Goal: Task Accomplishment & Management: Use online tool/utility

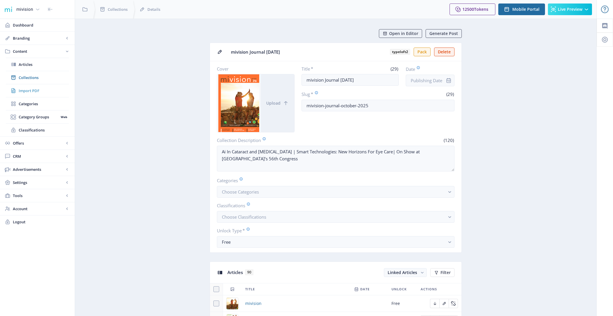
click at [37, 89] on span "Import PDF" at bounding box center [44, 91] width 50 height 6
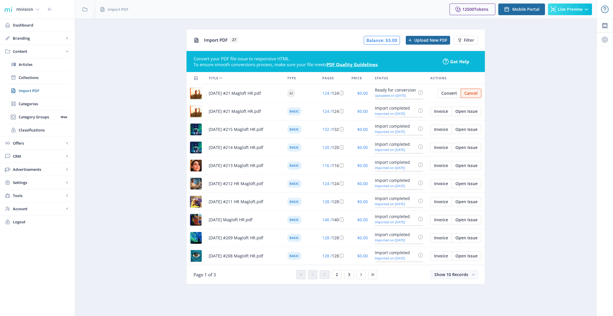
drag, startPoint x: 210, startPoint y: 110, endPoint x: 268, endPoint y: 112, distance: 59.0
click at [268, 112] on div "[DATE] #21 Magloft HR.pdf" at bounding box center [244, 111] width 71 height 7
click at [259, 121] on td "[DATE] #215 Magloft HR.pdf" at bounding box center [244, 130] width 78 height 18
drag, startPoint x: 210, startPoint y: 128, endPoint x: 275, endPoint y: 128, distance: 65.1
click at [263, 128] on span "[DATE] #215 Magloft HR.pdf" at bounding box center [236, 129] width 55 height 7
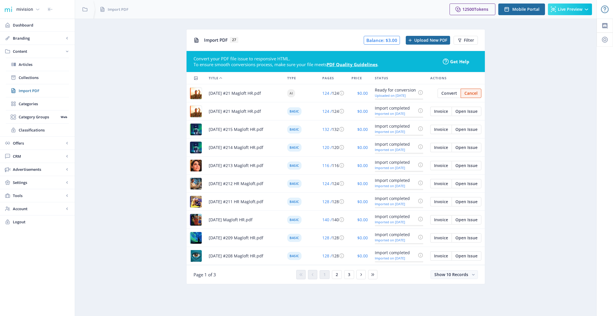
drag, startPoint x: 208, startPoint y: 147, endPoint x: 269, endPoint y: 148, distance: 61.3
click at [269, 148] on td "[DATE] #214 Magloft HR.pdf" at bounding box center [244, 148] width 78 height 18
drag, startPoint x: 262, startPoint y: 162, endPoint x: 259, endPoint y: 163, distance: 3.3
click at [259, 163] on div "[DATE] #213 Magloft HR.pdf" at bounding box center [244, 165] width 71 height 7
drag, startPoint x: 387, startPoint y: 40, endPoint x: 395, endPoint y: 40, distance: 8.8
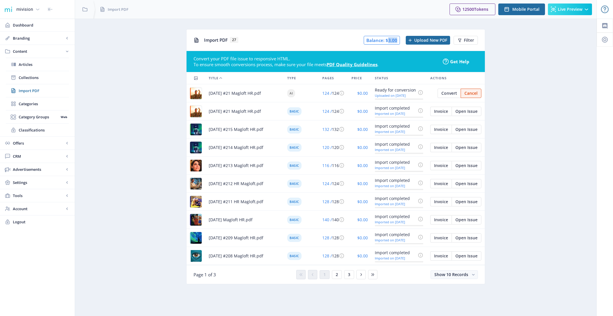
click at [395, 40] on span "Balance: $3.00" at bounding box center [382, 40] width 36 height 9
click at [398, 27] on nb-layout-column "Import PDF 27 Balance: $3.00 Upload New PDF Filter Convert your PDF file issue …" at bounding box center [336, 168] width 522 height 298
